Goal: Find specific page/section: Find specific page/section

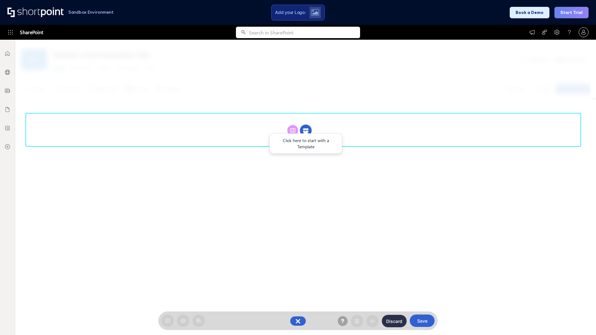
click at [306, 125] on circle at bounding box center [306, 131] width 12 height 12
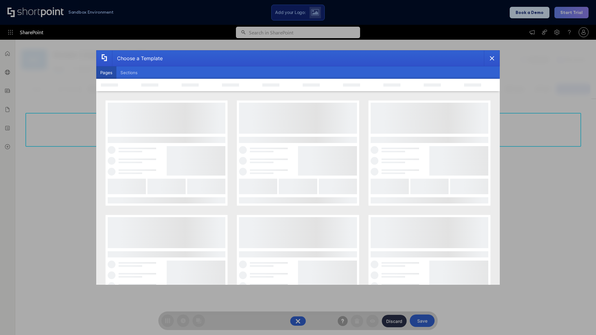
scroll to position [85, 0]
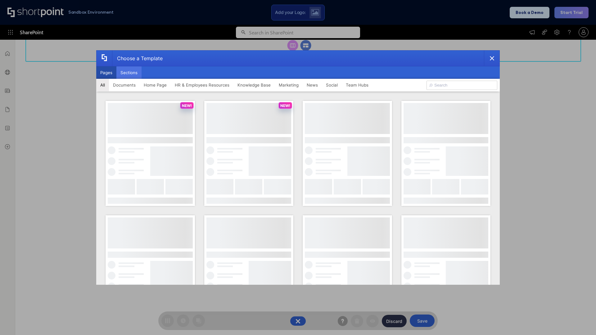
click at [129, 73] on button "Sections" at bounding box center [128, 72] width 25 height 12
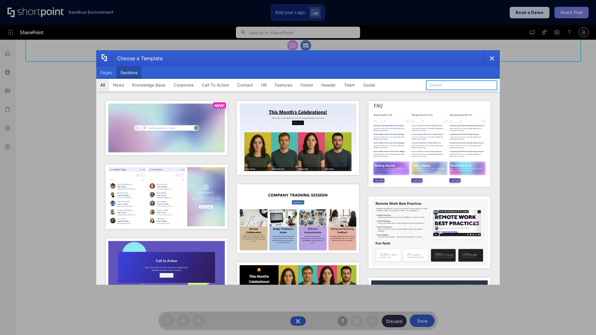
type input "CTA"
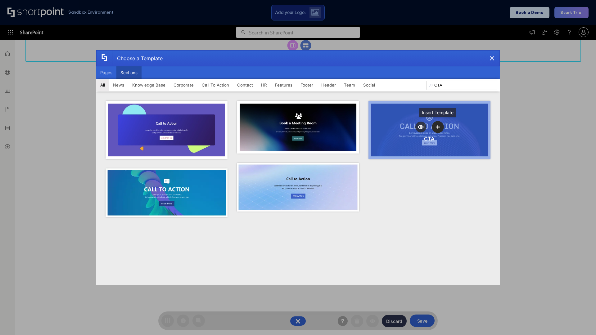
click at [437, 127] on icon "template selector" at bounding box center [437, 127] width 4 height 4
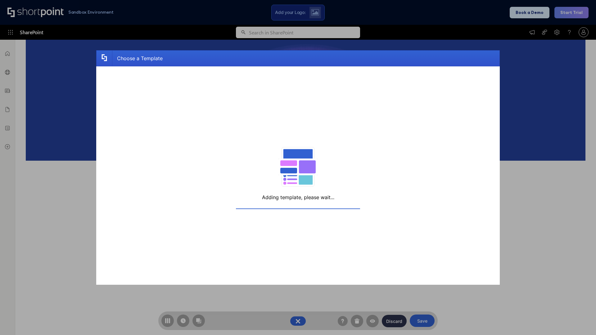
scroll to position [99, 0]
